Goal: Navigation & Orientation: Find specific page/section

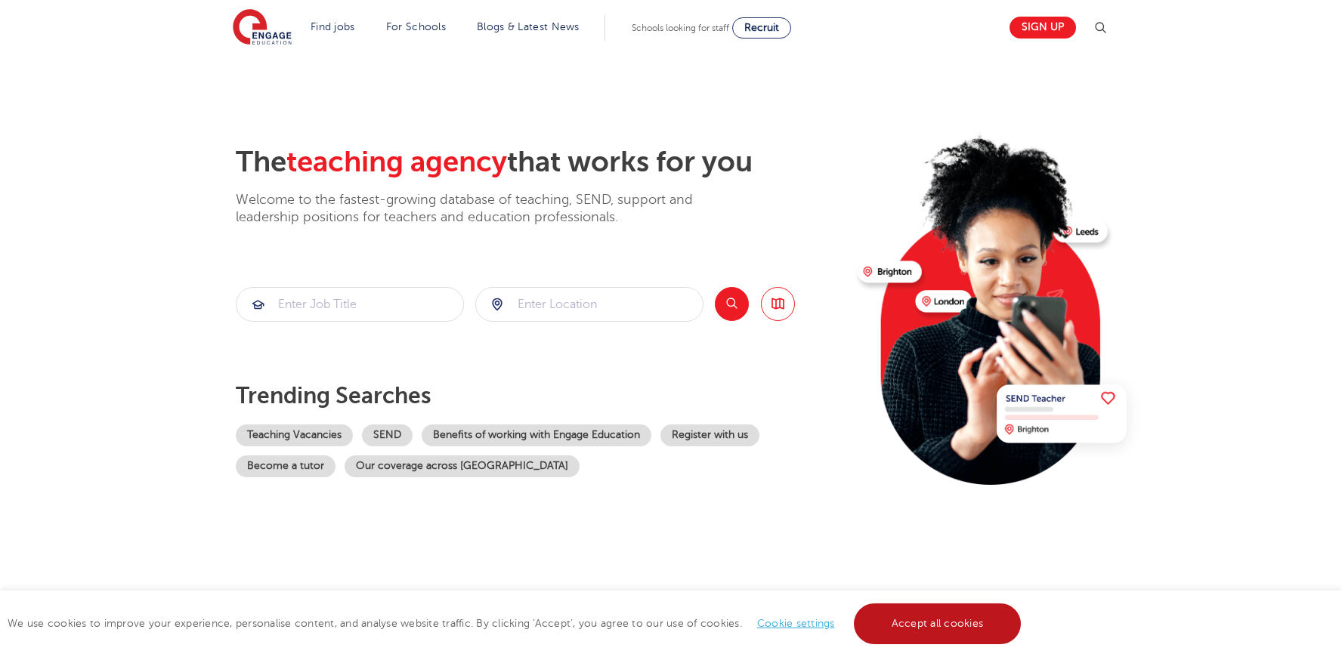
click at [910, 621] on link "Accept all cookies" at bounding box center [938, 624] width 168 height 41
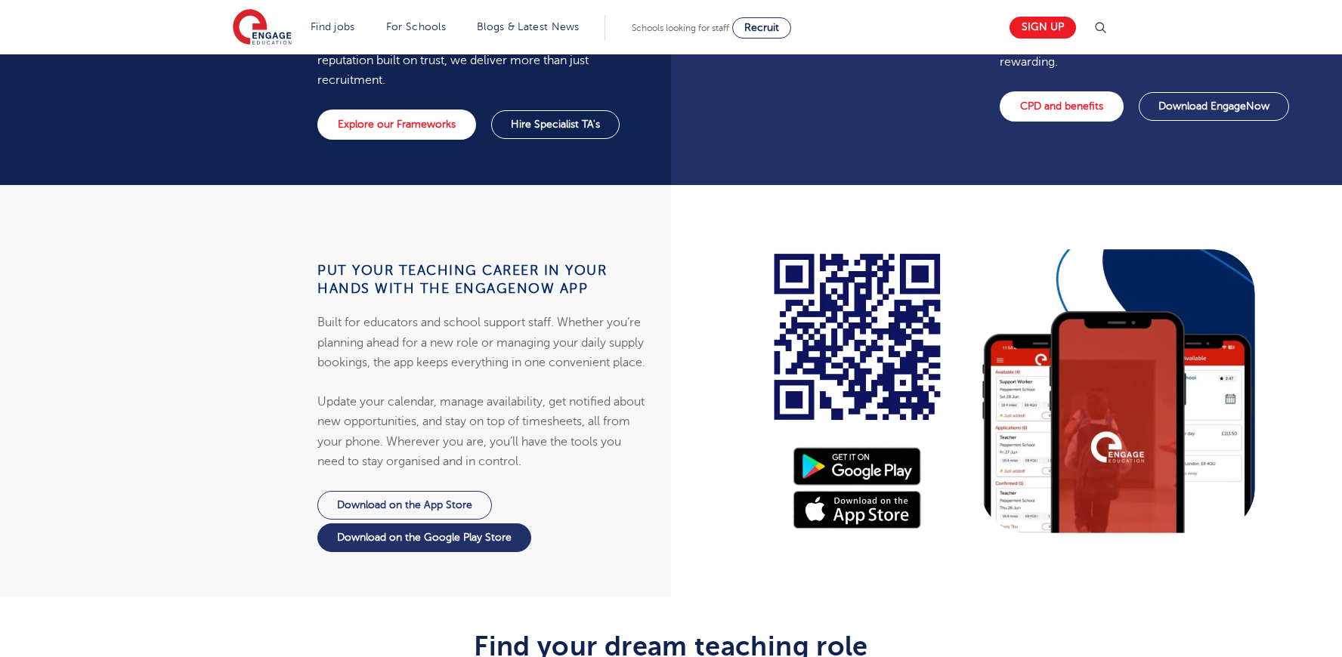
scroll to position [1360, 0]
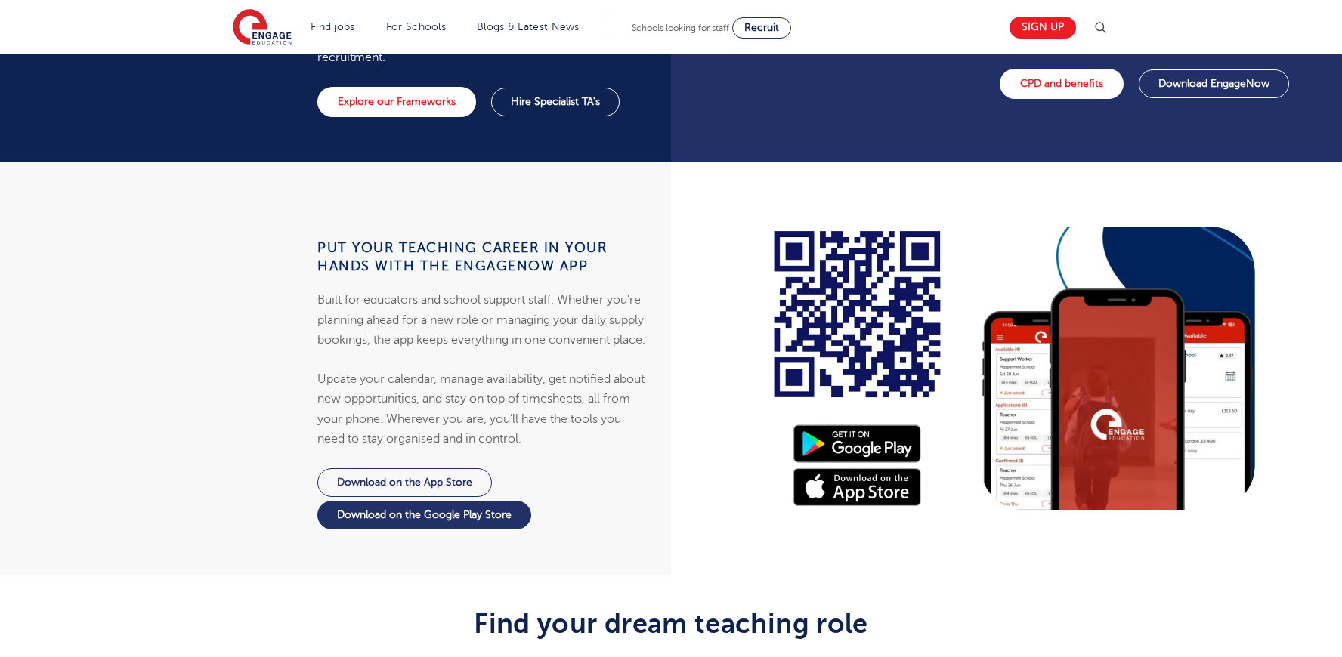
drag, startPoint x: 769, startPoint y: 244, endPoint x: 921, endPoint y: 291, distance: 158.9
click at [921, 291] on div at bounding box center [1012, 368] width 682 height 413
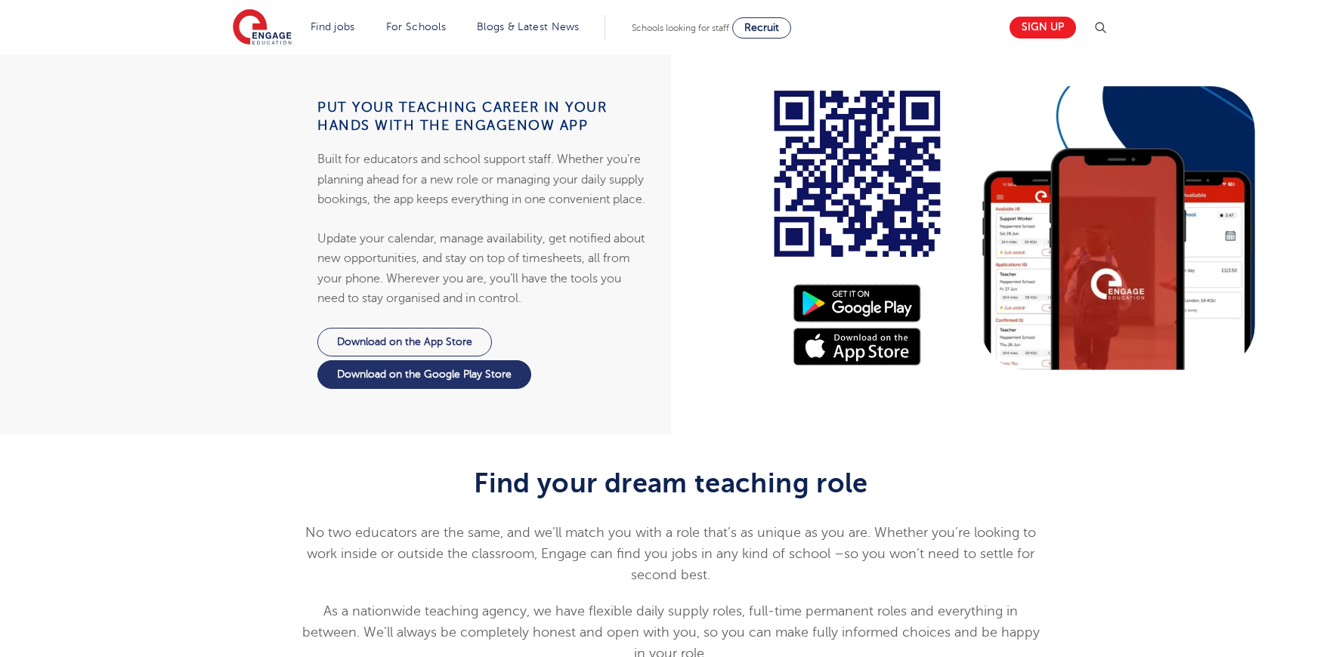
scroll to position [1511, 0]
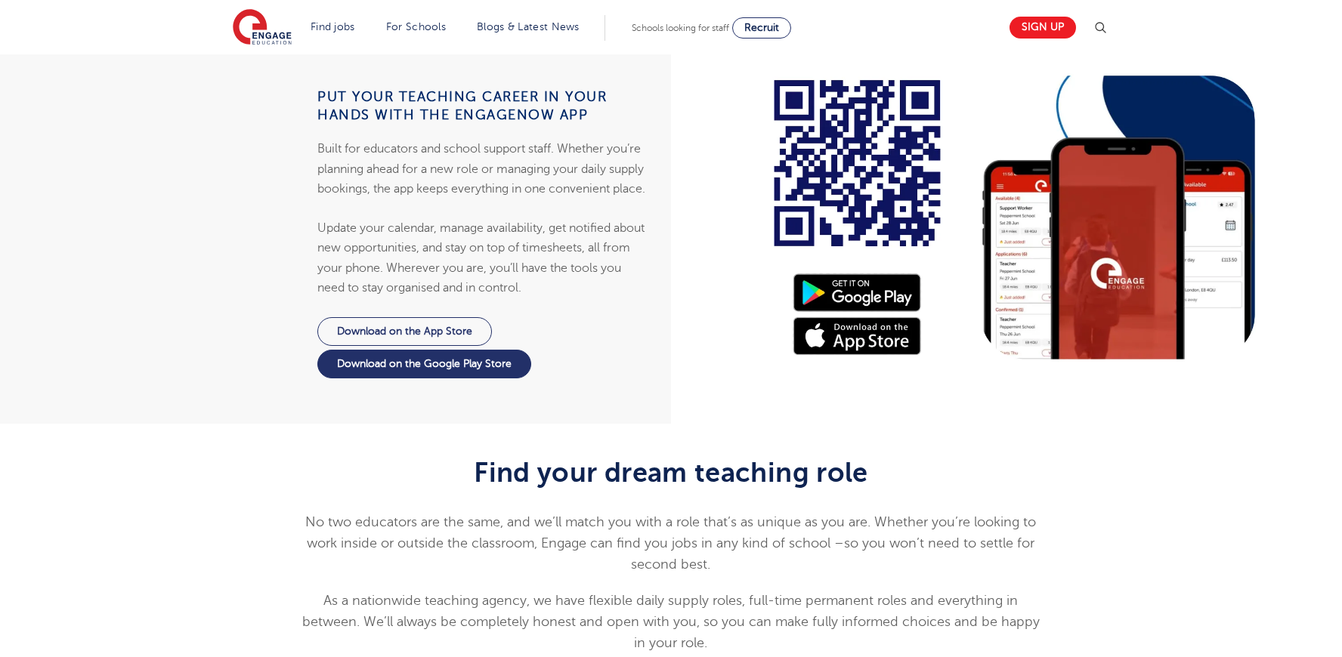
click at [850, 331] on div at bounding box center [1012, 217] width 682 height 413
click at [841, 295] on div at bounding box center [1012, 217] width 682 height 413
click at [841, 322] on div at bounding box center [1012, 217] width 682 height 413
click at [835, 291] on div at bounding box center [1012, 217] width 682 height 413
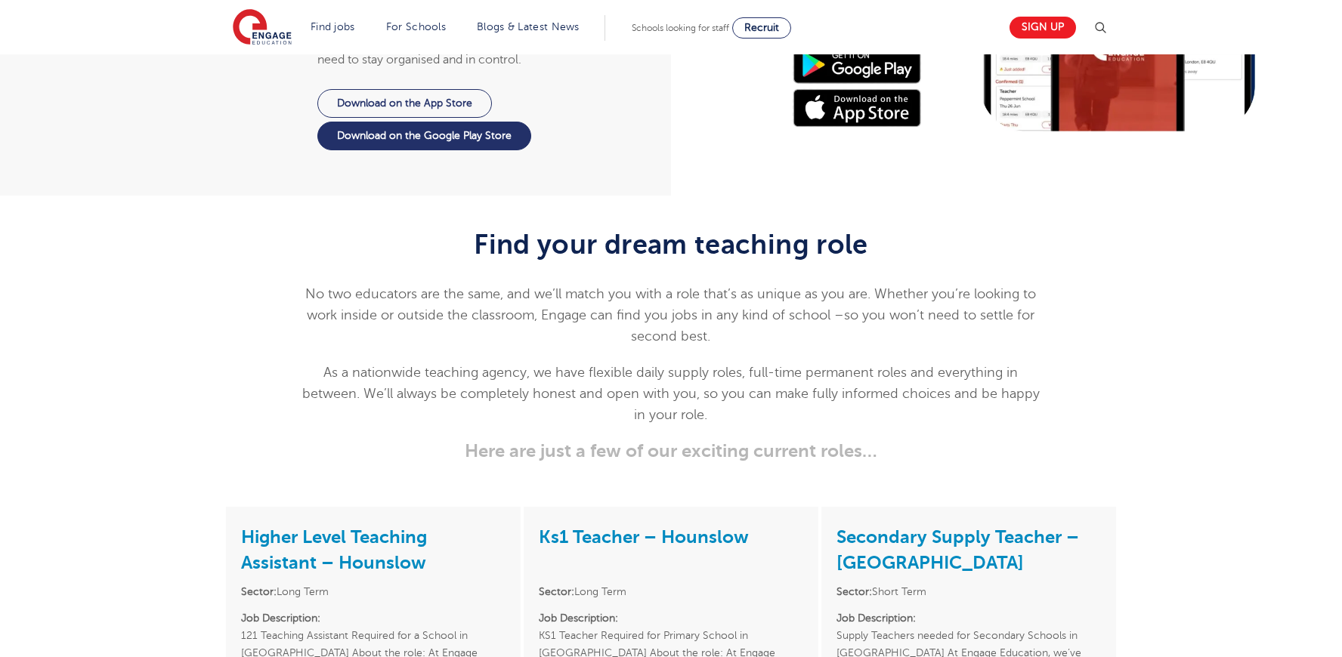
scroll to position [1738, 0]
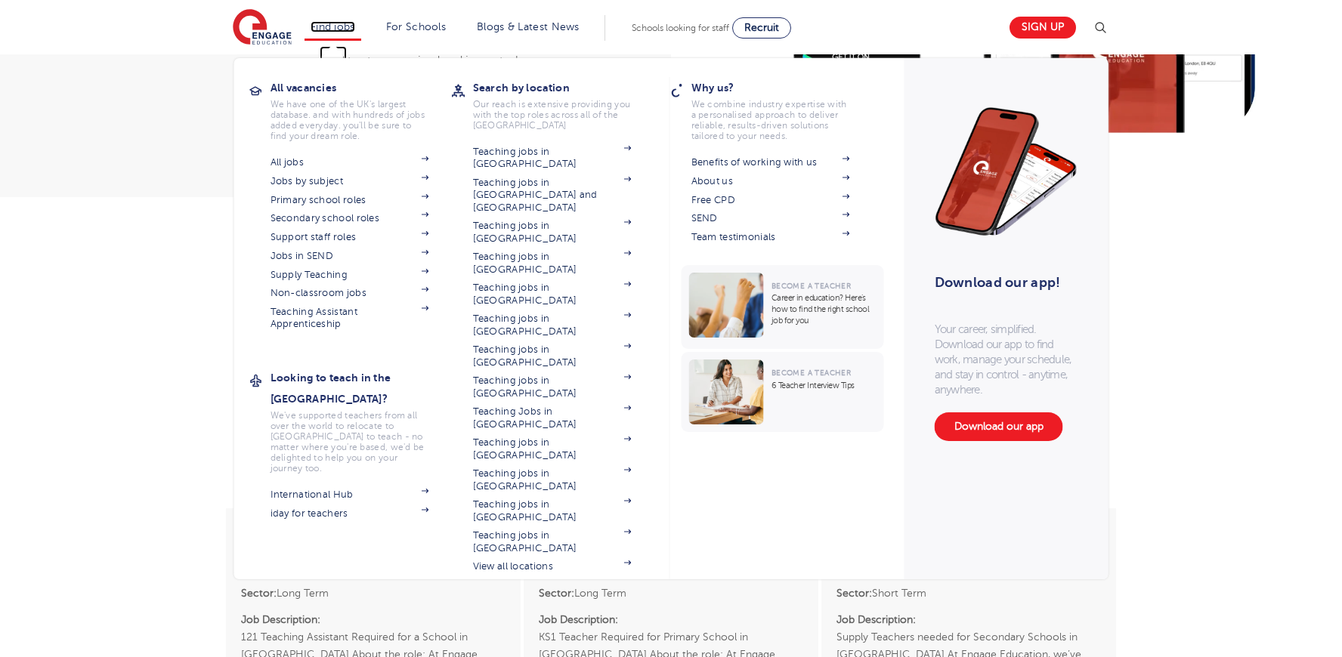
click at [340, 27] on link "Find jobs" at bounding box center [333, 26] width 45 height 11
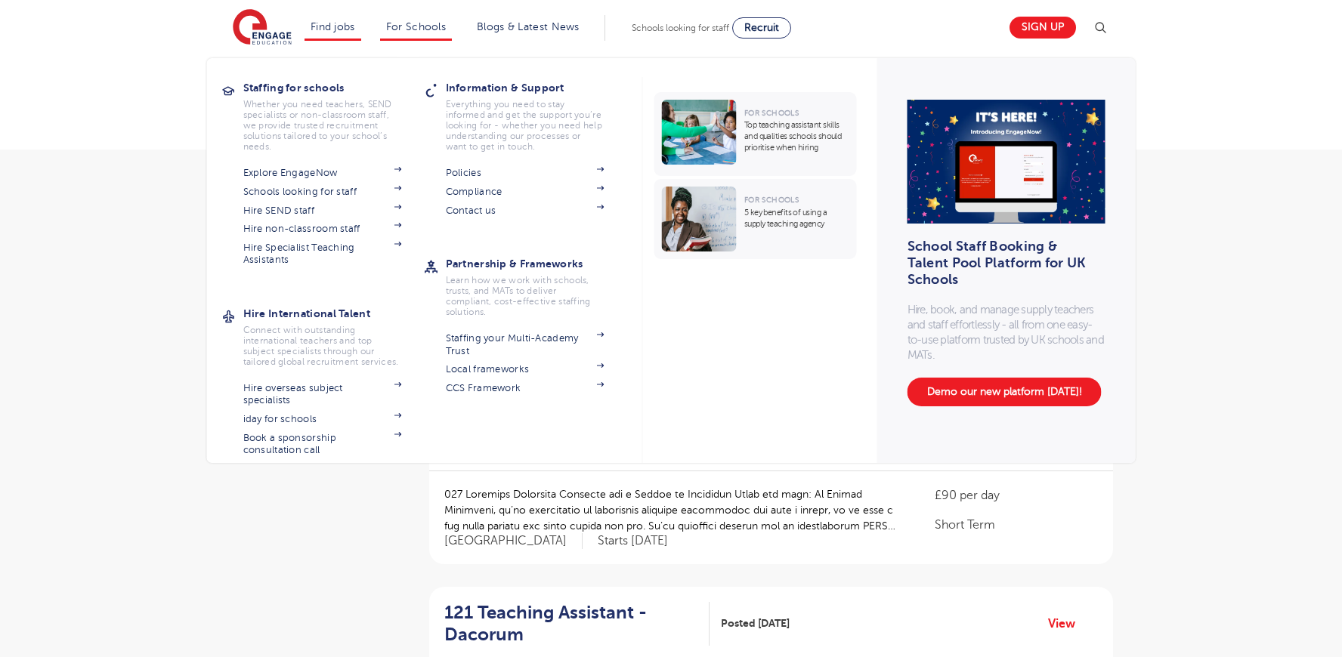
click at [419, 17] on li "For Schools Staffing for schools Whether you need teachers, SEND specialists or…" at bounding box center [416, 28] width 72 height 26
click at [428, 22] on link "For Schools" at bounding box center [416, 26] width 60 height 11
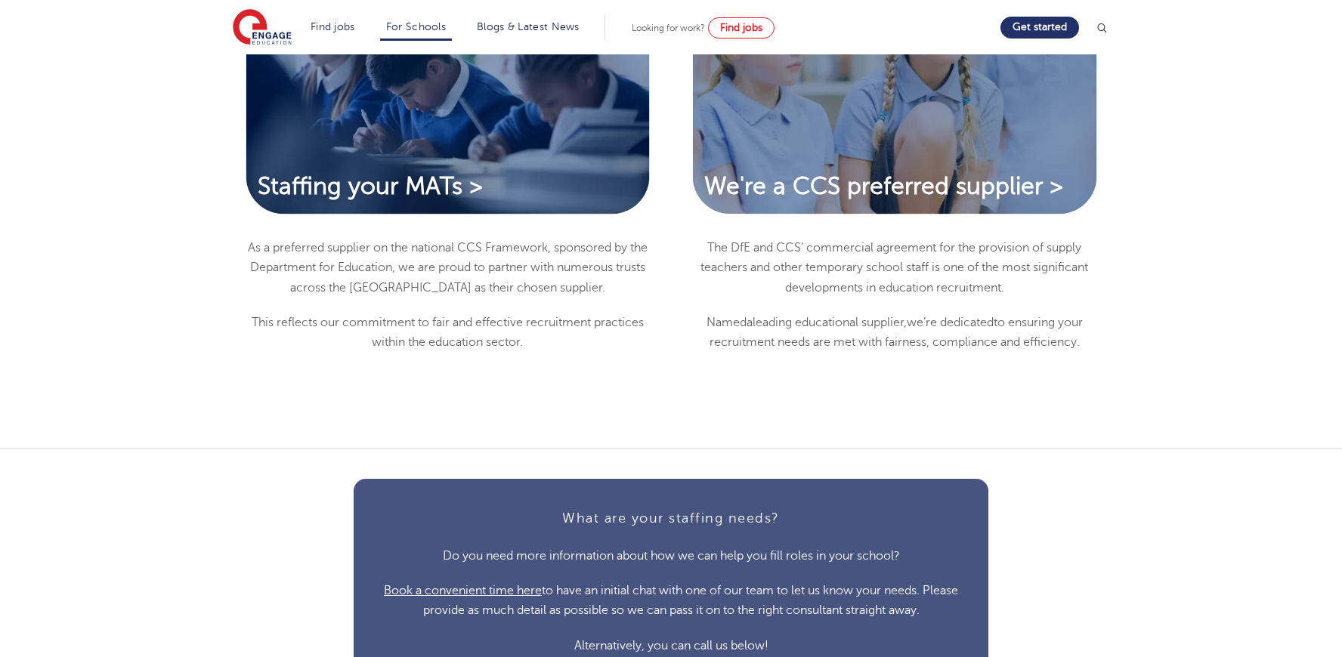
scroll to position [3249, 0]
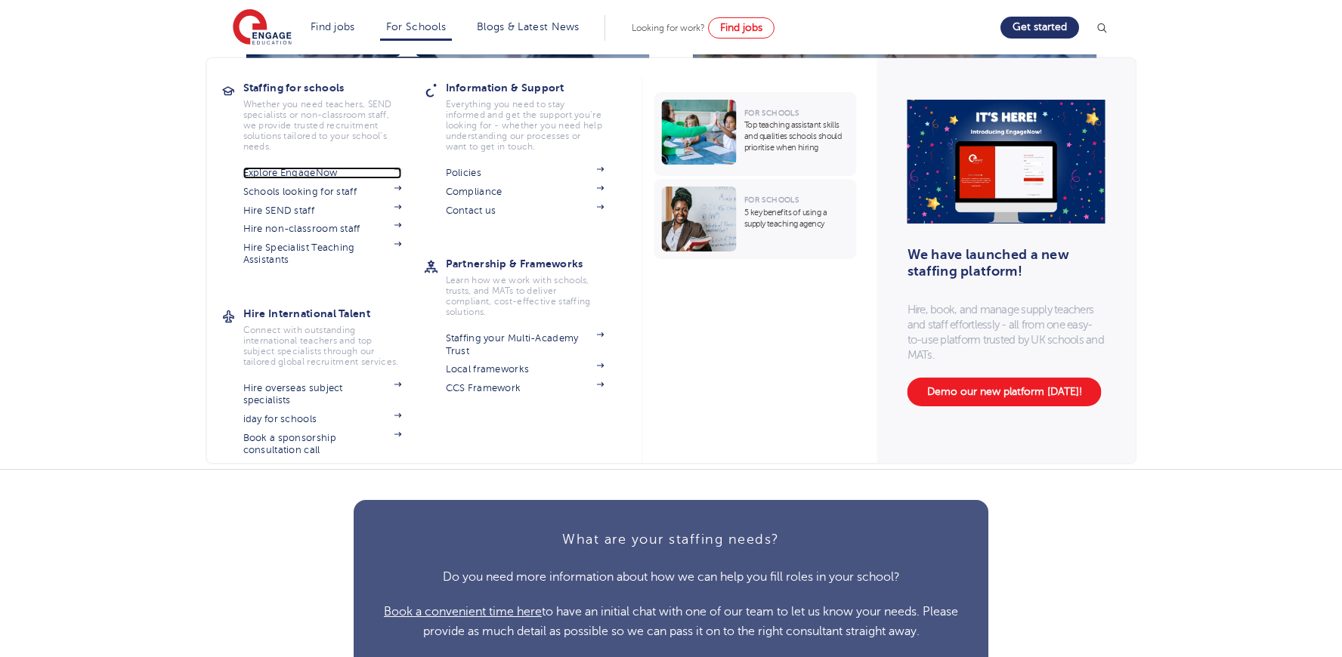
click at [306, 176] on link "Explore EngageNow" at bounding box center [322, 173] width 159 height 12
